Goal: Browse casually

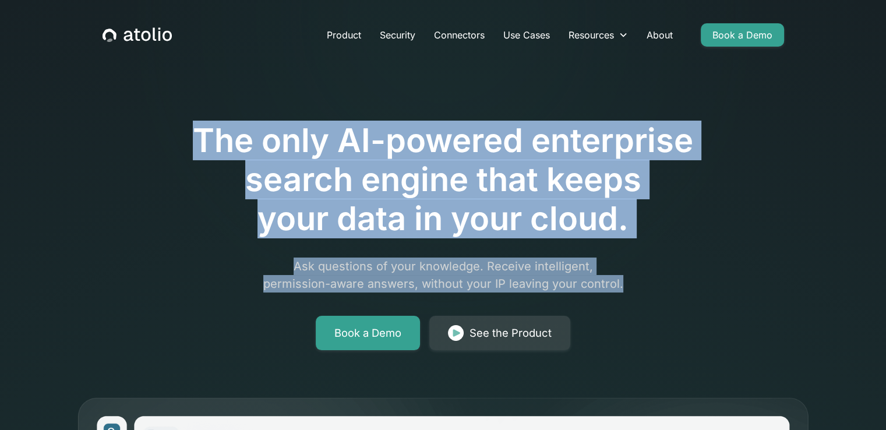
click at [647, 279] on div "The only AI-powered enterprise search engine that keeps your data in your cloud…" at bounding box center [443, 203] width 596 height 294
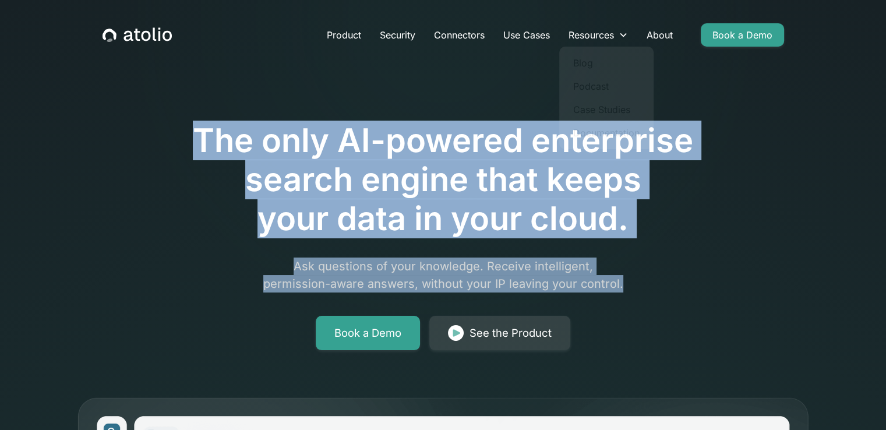
click at [705, 154] on h1 "The only AI-powered enterprise search engine that keeps your data in your cloud." at bounding box center [443, 180] width 596 height 118
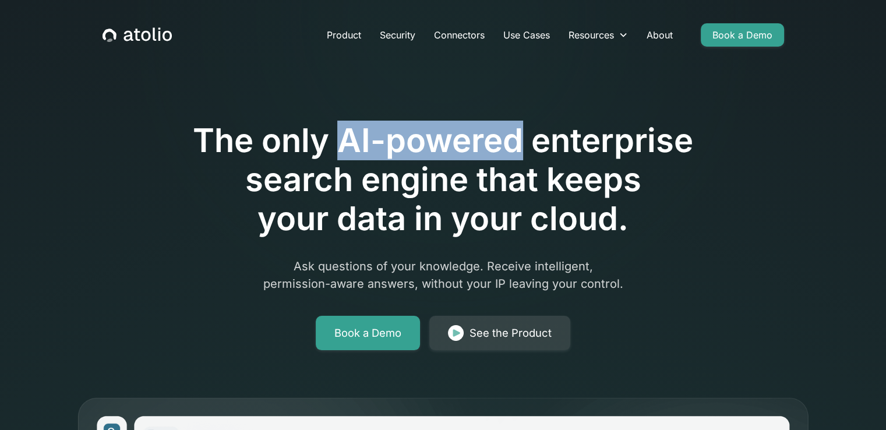
drag, startPoint x: 335, startPoint y: 136, endPoint x: 517, endPoint y: 150, distance: 182.2
click at [517, 150] on h1 "The only AI-powered enterprise search engine that keeps your data in your cloud." at bounding box center [443, 180] width 596 height 118
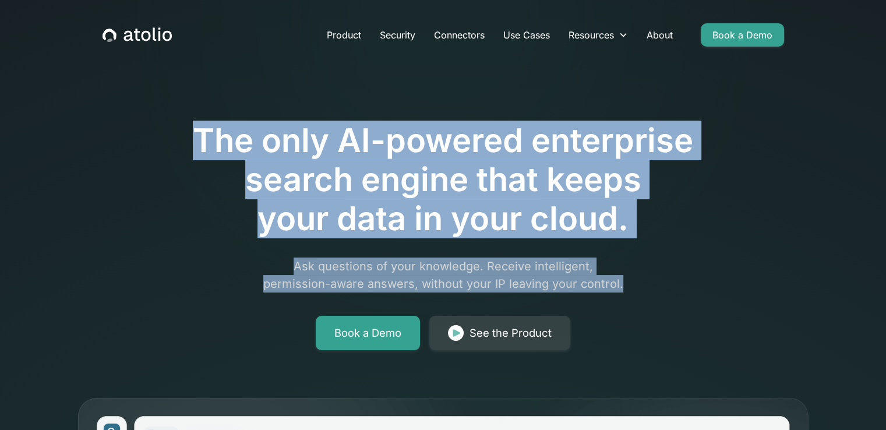
click at [646, 286] on div "The only AI-powered enterprise search engine that keeps your data in your cloud…" at bounding box center [443, 203] width 596 height 294
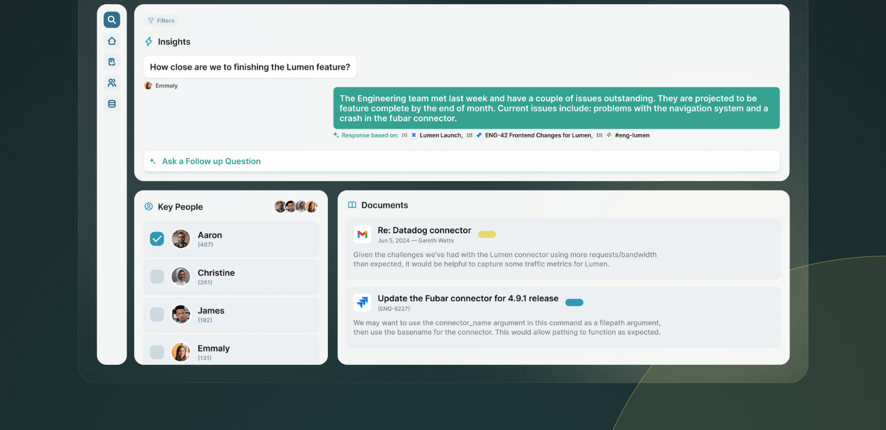
scroll to position [1011, 0]
